Goal: Information Seeking & Learning: Understand process/instructions

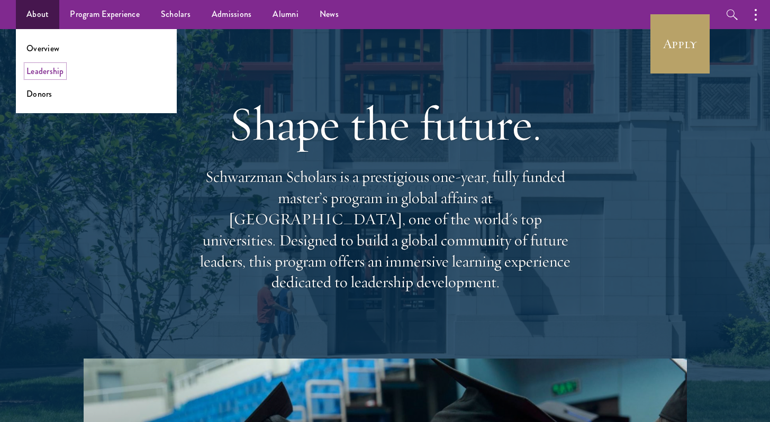
click at [53, 70] on link "Leadership" at bounding box center [45, 71] width 38 height 12
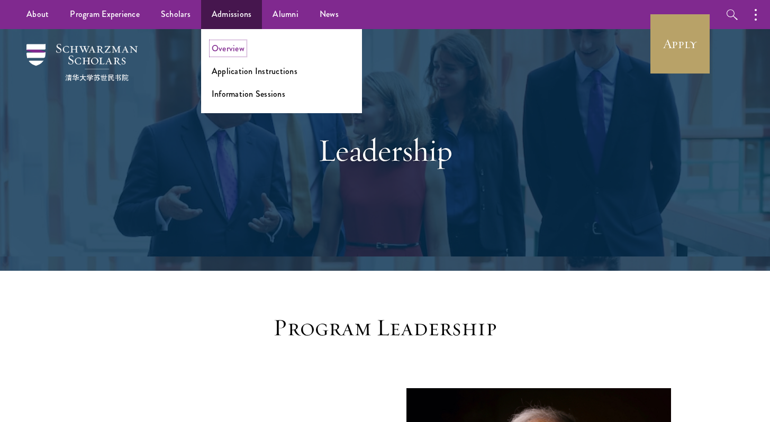
click at [230, 49] on link "Overview" at bounding box center [228, 48] width 33 height 12
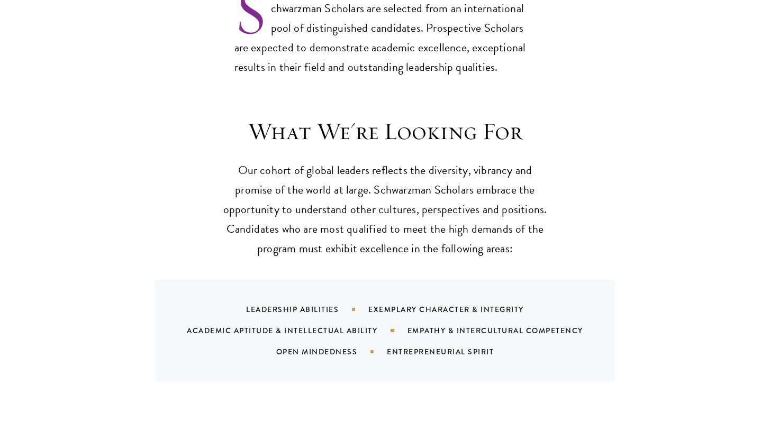
scroll to position [932, 0]
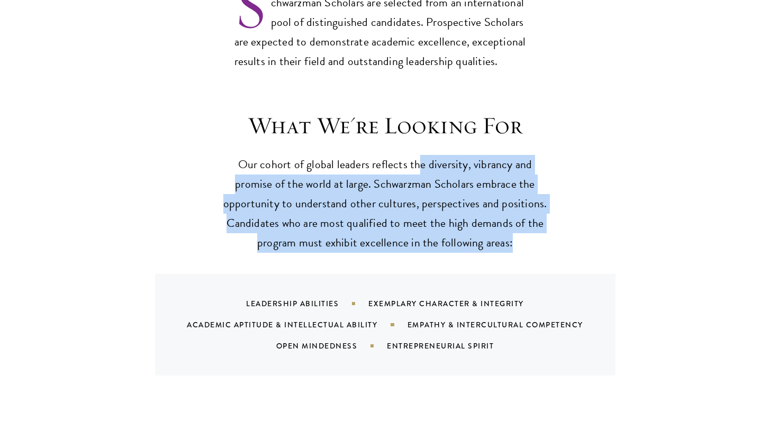
drag, startPoint x: 419, startPoint y: 141, endPoint x: 434, endPoint y: 235, distance: 95.2
click at [434, 236] on div "What We're Looking For Our cohort of global leaders reflects the diversity, vib…" at bounding box center [384, 243] width 571 height 264
click at [434, 235] on div "What We're Looking For Our cohort of global leaders reflects the diversity, vib…" at bounding box center [384, 243] width 571 height 264
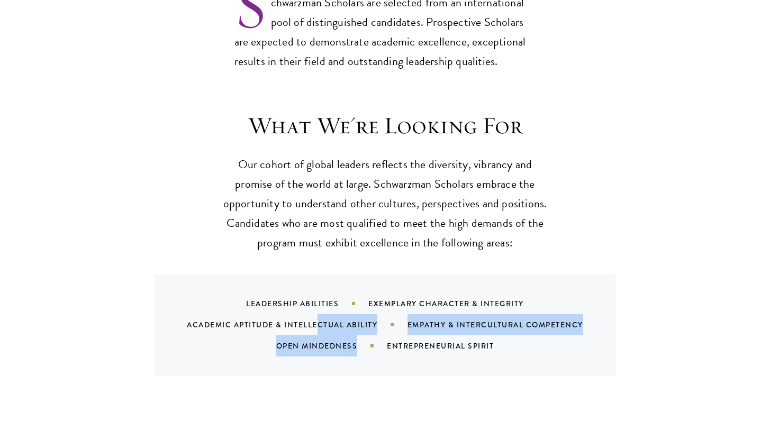
drag, startPoint x: 316, startPoint y: 295, endPoint x: 386, endPoint y: 317, distance: 72.9
click at [387, 318] on div "Leadership Abilities Exemplary Character & Integrity Academic Aptitude & Intell…" at bounding box center [398, 324] width 435 height 63
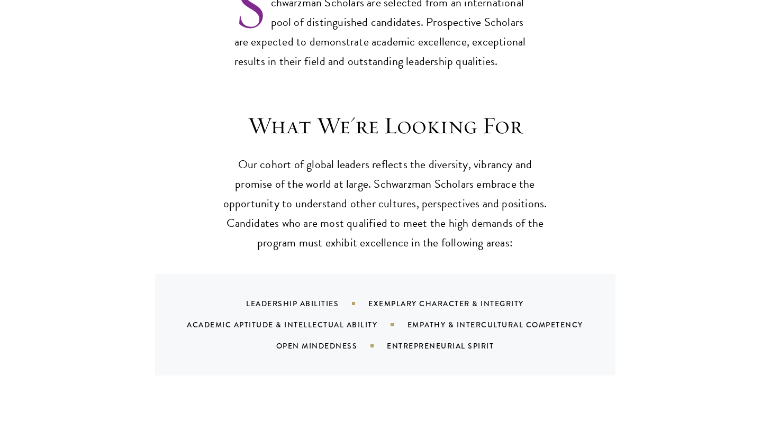
click at [386, 317] on div "Leadership Abilities Exemplary Character & Integrity Academic Aptitude & Intell…" at bounding box center [398, 324] width 435 height 63
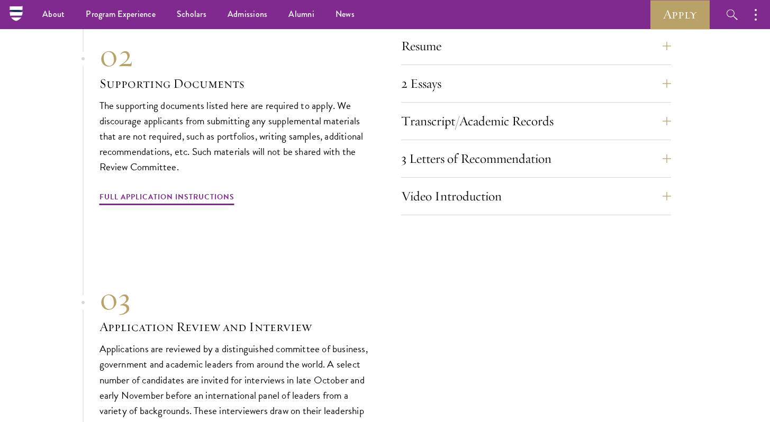
scroll to position [3652, 0]
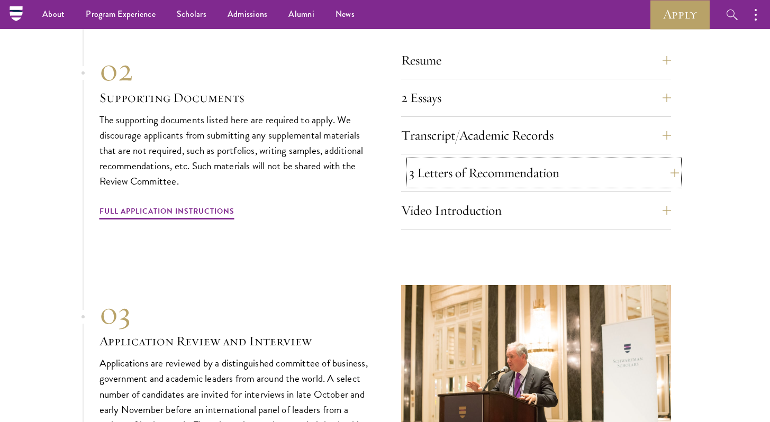
click at [484, 180] on button "3 Letters of Recommendation" at bounding box center [544, 172] width 270 height 25
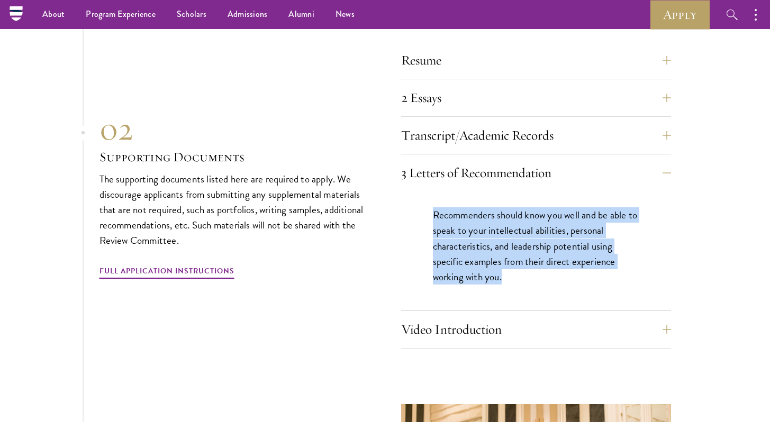
drag, startPoint x: 433, startPoint y: 212, endPoint x: 452, endPoint y: 293, distance: 83.7
click at [452, 293] on div "Recommenders should know you well and be able to speak to your intellectual abi…" at bounding box center [536, 250] width 270 height 119
